Goal: Transaction & Acquisition: Book appointment/travel/reservation

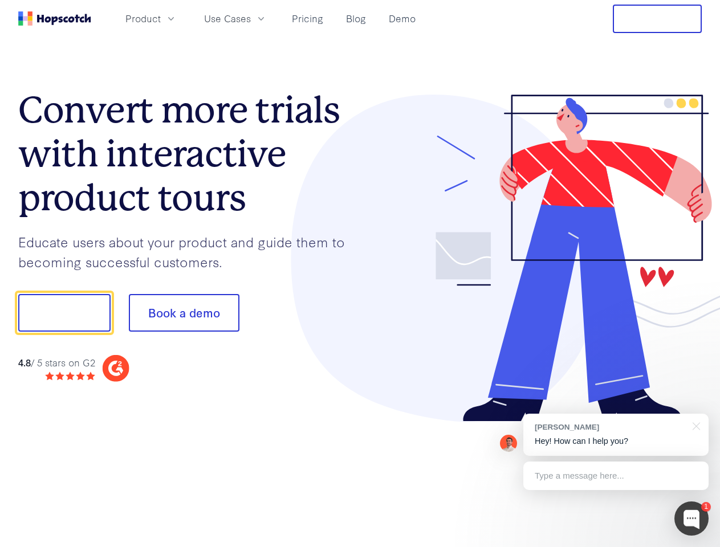
click at [360, 274] on div at bounding box center [531, 259] width 342 height 328
click at [161, 18] on span "Product" at bounding box center [142, 18] width 35 height 14
click at [251, 18] on span "Use Cases" at bounding box center [227, 18] width 47 height 14
click at [657, 19] on button "Free Trial" at bounding box center [657, 19] width 89 height 29
click at [64, 313] on button "Show me!" at bounding box center [64, 313] width 92 height 38
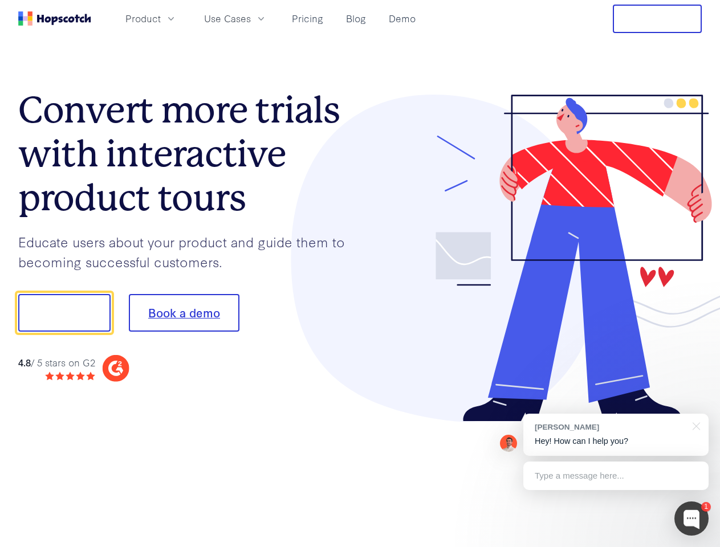
click at [184, 313] on button "Book a demo" at bounding box center [184, 313] width 111 height 38
click at [692, 519] on div at bounding box center [692, 519] width 34 height 34
click at [616, 435] on div "[PERSON_NAME] Hey! How can I help you?" at bounding box center [615, 435] width 185 height 42
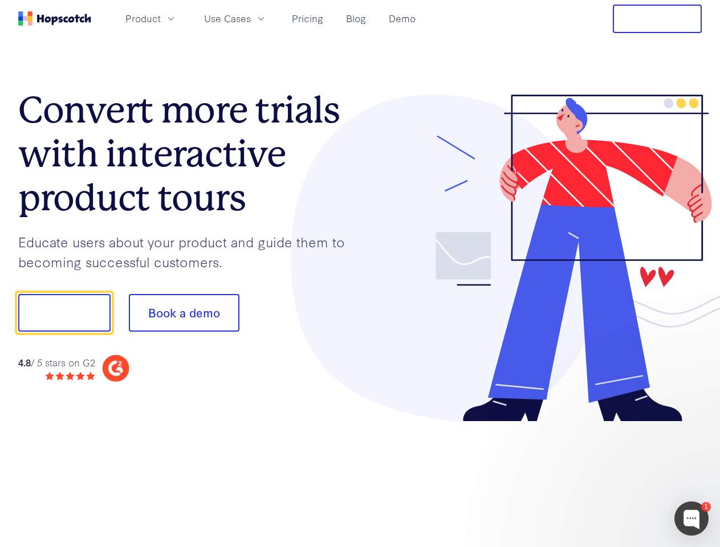
click at [695, 425] on div at bounding box center [602, 311] width 214 height 380
click at [616, 476] on div at bounding box center [602, 388] width 214 height 228
